Goal: Transaction & Acquisition: Obtain resource

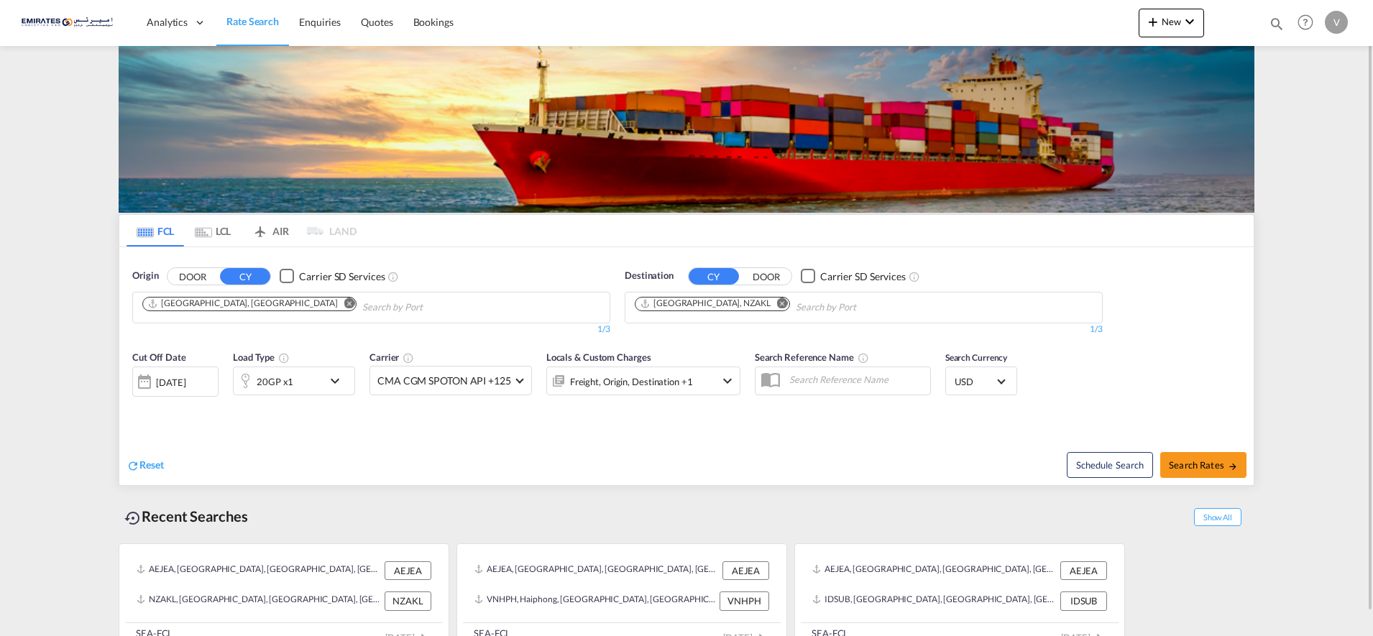
click at [777, 306] on md-icon "Remove" at bounding box center [782, 303] width 11 height 11
click at [690, 313] on input "Chips input." at bounding box center [703, 307] width 137 height 23
click at [641, 305] on body "Analytics Dashboard Rate Search Enquiries Quotes Bookings" at bounding box center [686, 318] width 1373 height 636
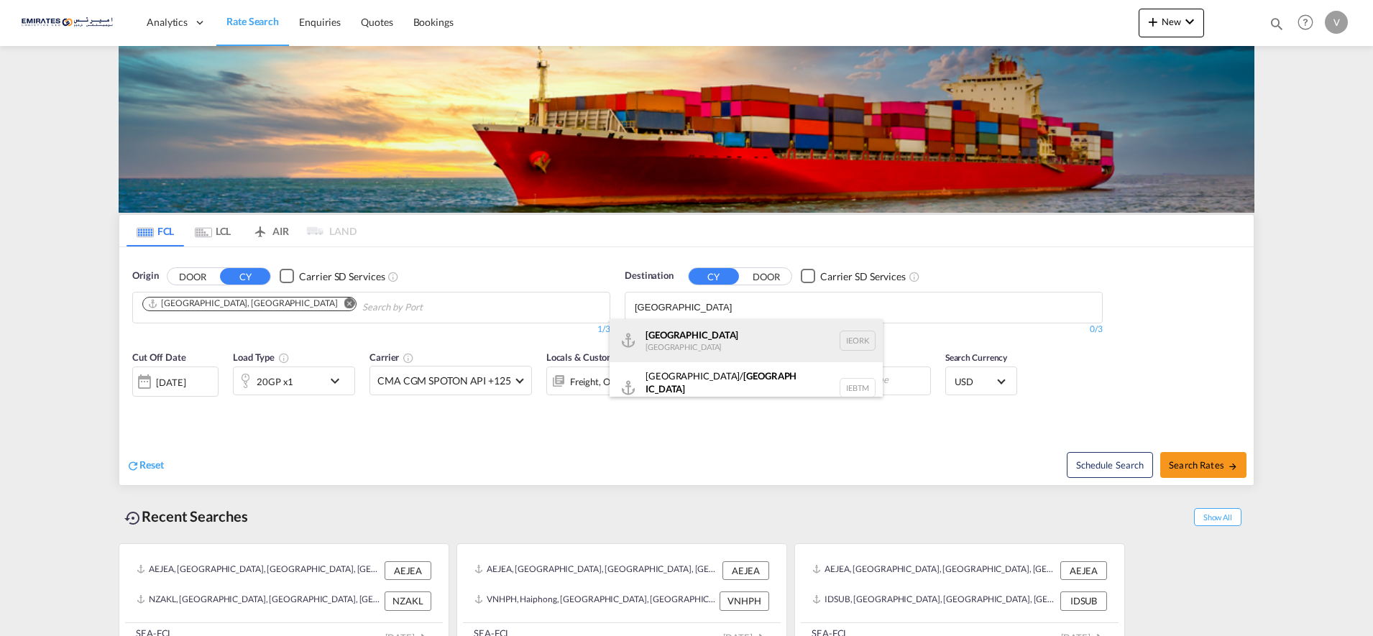
type input "[GEOGRAPHIC_DATA]"
click at [660, 334] on div "Cork [GEOGRAPHIC_DATA] IEORK" at bounding box center [746, 340] width 273 height 43
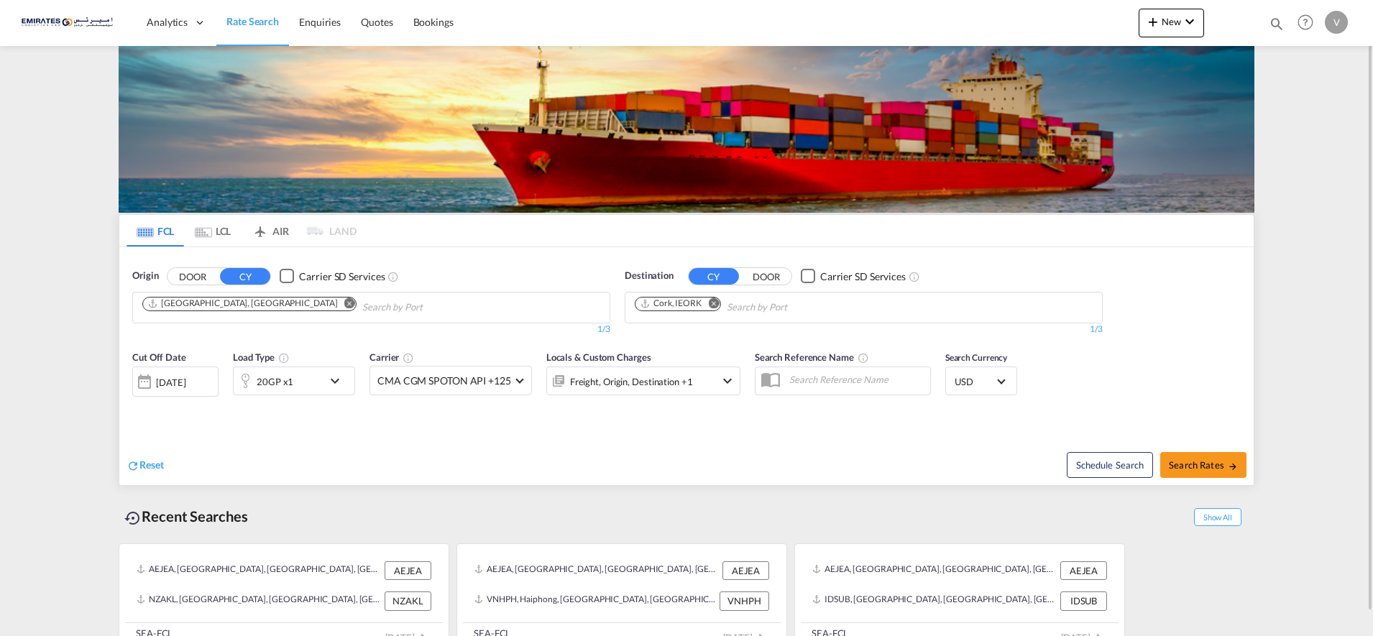
click at [331, 381] on md-icon "icon-chevron-down" at bounding box center [338, 380] width 24 height 17
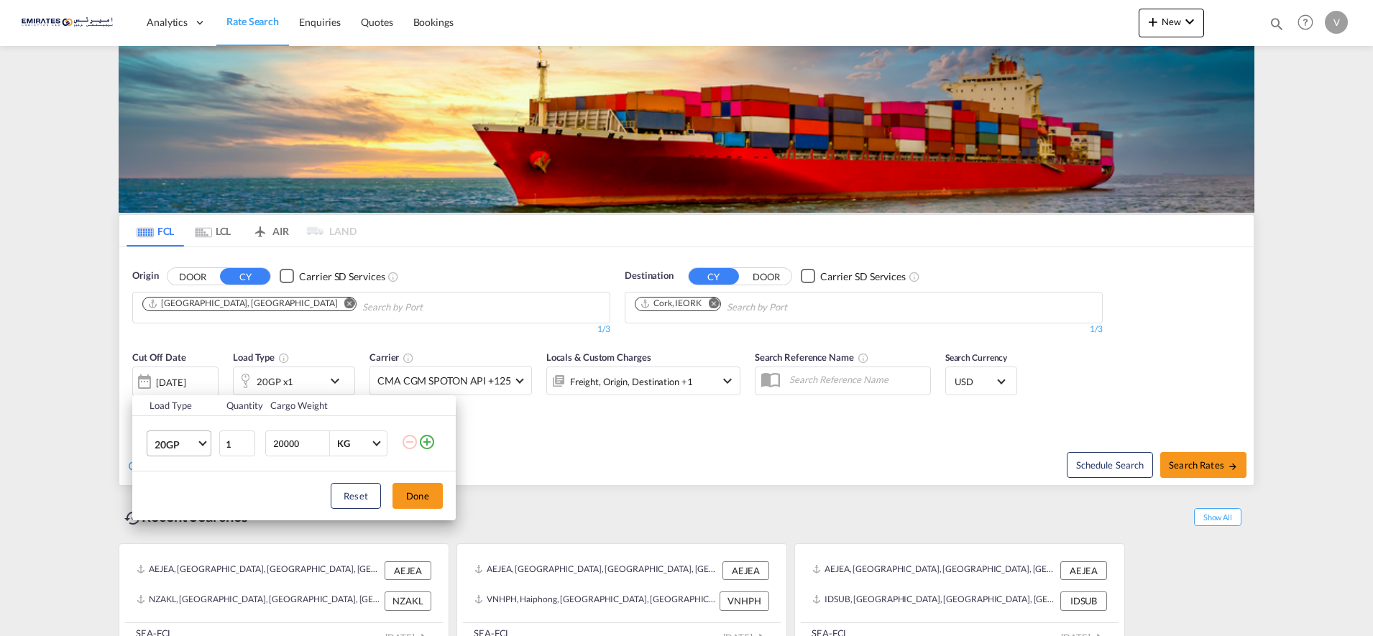
click at [197, 444] on md-select-value "20GP" at bounding box center [182, 443] width 58 height 24
click at [170, 514] on div "40HC" at bounding box center [168, 513] width 27 height 14
click at [411, 495] on button "Done" at bounding box center [418, 496] width 50 height 26
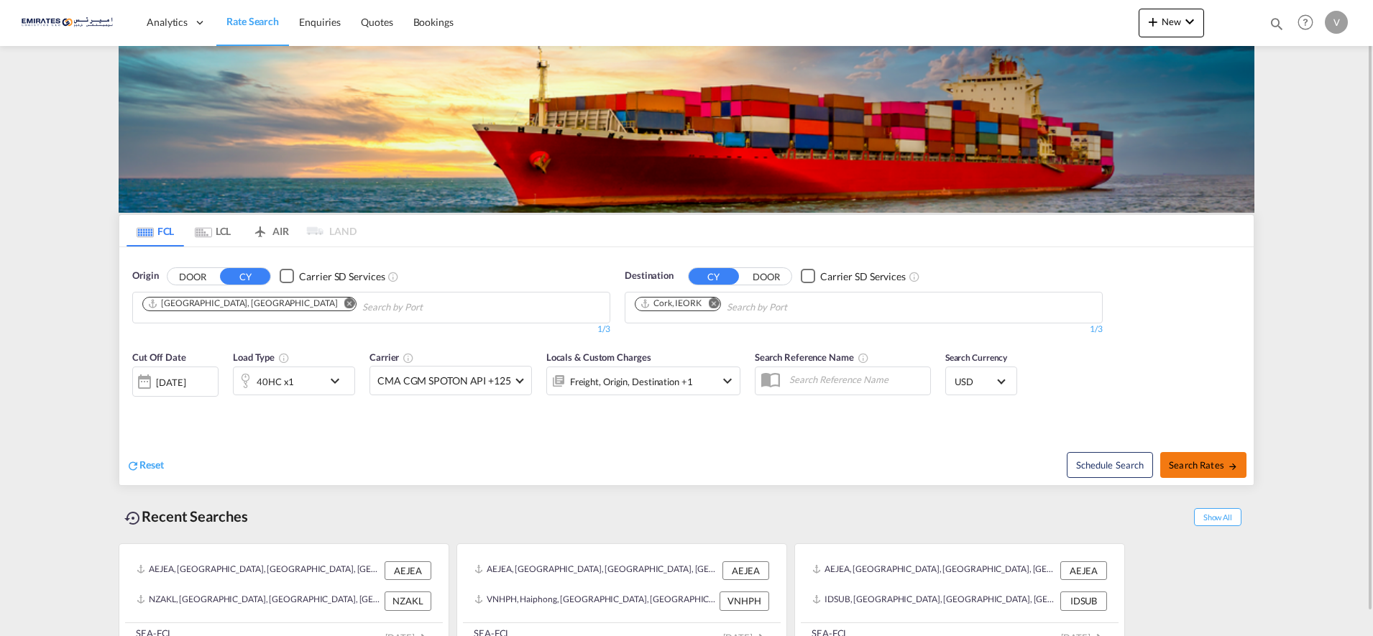
click at [1216, 468] on span "Search Rates" at bounding box center [1203, 466] width 69 height 12
type input "AEJEA to IEORK / [DATE]"
